Goal: Information Seeking & Learning: Learn about a topic

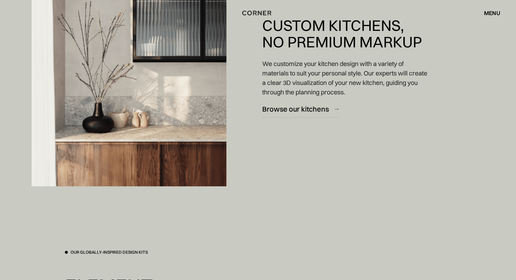
scroll to position [1159, 0]
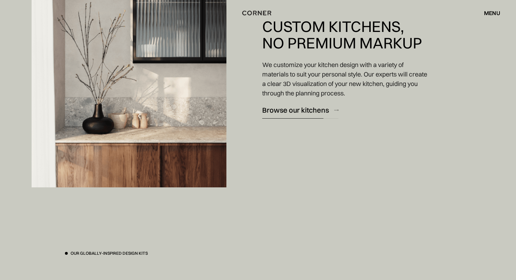
click at [277, 113] on div "Browse our kitchens" at bounding box center [295, 109] width 67 height 9
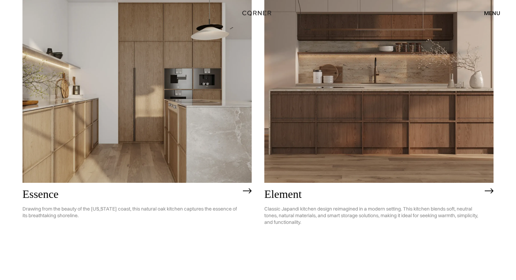
scroll to position [390, 0]
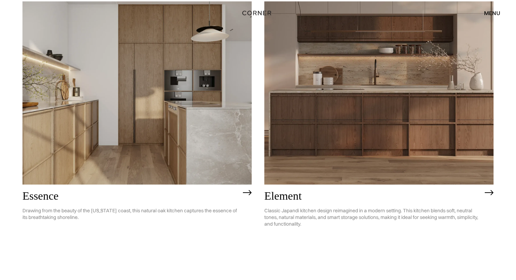
click at [182, 98] on img at bounding box center [136, 92] width 229 height 183
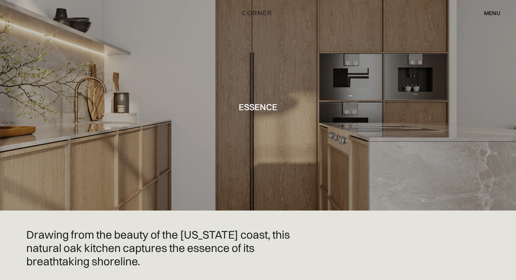
click at [182, 114] on div at bounding box center [258, 105] width 516 height 211
click at [257, 102] on h1 "Essence" at bounding box center [258, 106] width 39 height 9
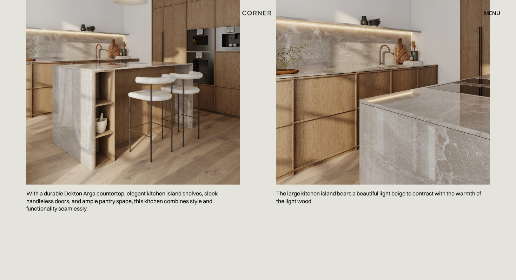
scroll to position [452, 0]
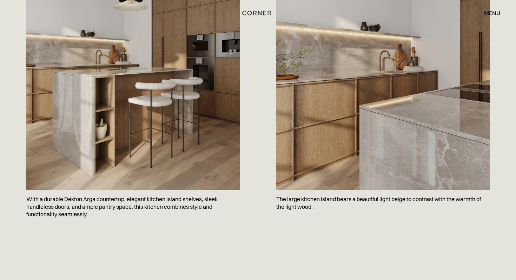
click at [316, 91] on img at bounding box center [382, 56] width 213 height 267
click at [301, 206] on p "The large kitchen island bears a beautiful light beige to contrast with the war…" at bounding box center [382, 203] width 213 height 26
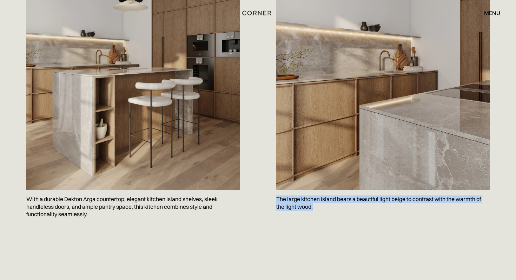
click at [298, 221] on div "Drawing from the beauty of the California coast, this natural oak kitchen captu…" at bounding box center [257, 1] width 463 height 451
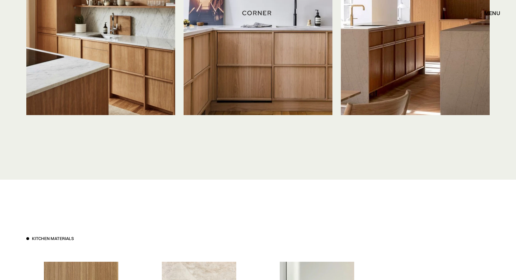
scroll to position [1884, 0]
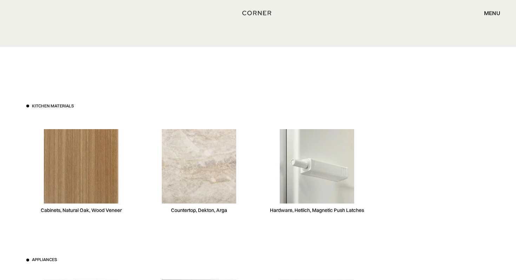
click at [209, 158] on img at bounding box center [199, 166] width 74 height 74
click at [197, 210] on div "Countertop, Dekton, Arga" at bounding box center [199, 210] width 56 height 7
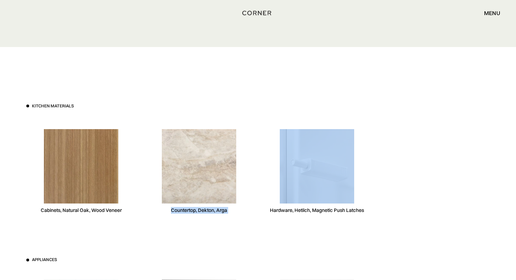
copy div "Countertop, Dekton, Arga"
